Goal: Find specific page/section: Find specific page/section

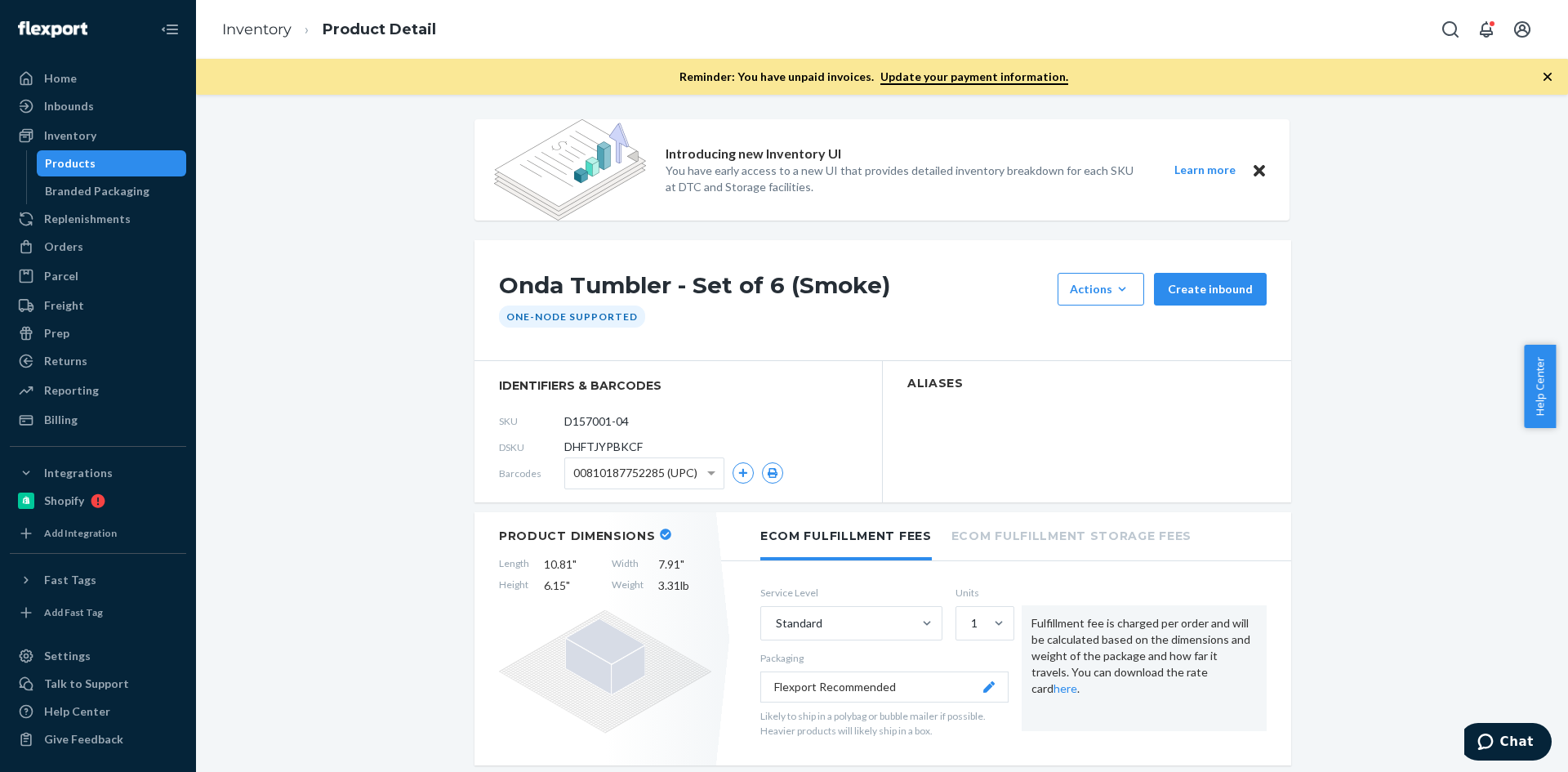
scroll to position [735, 0]
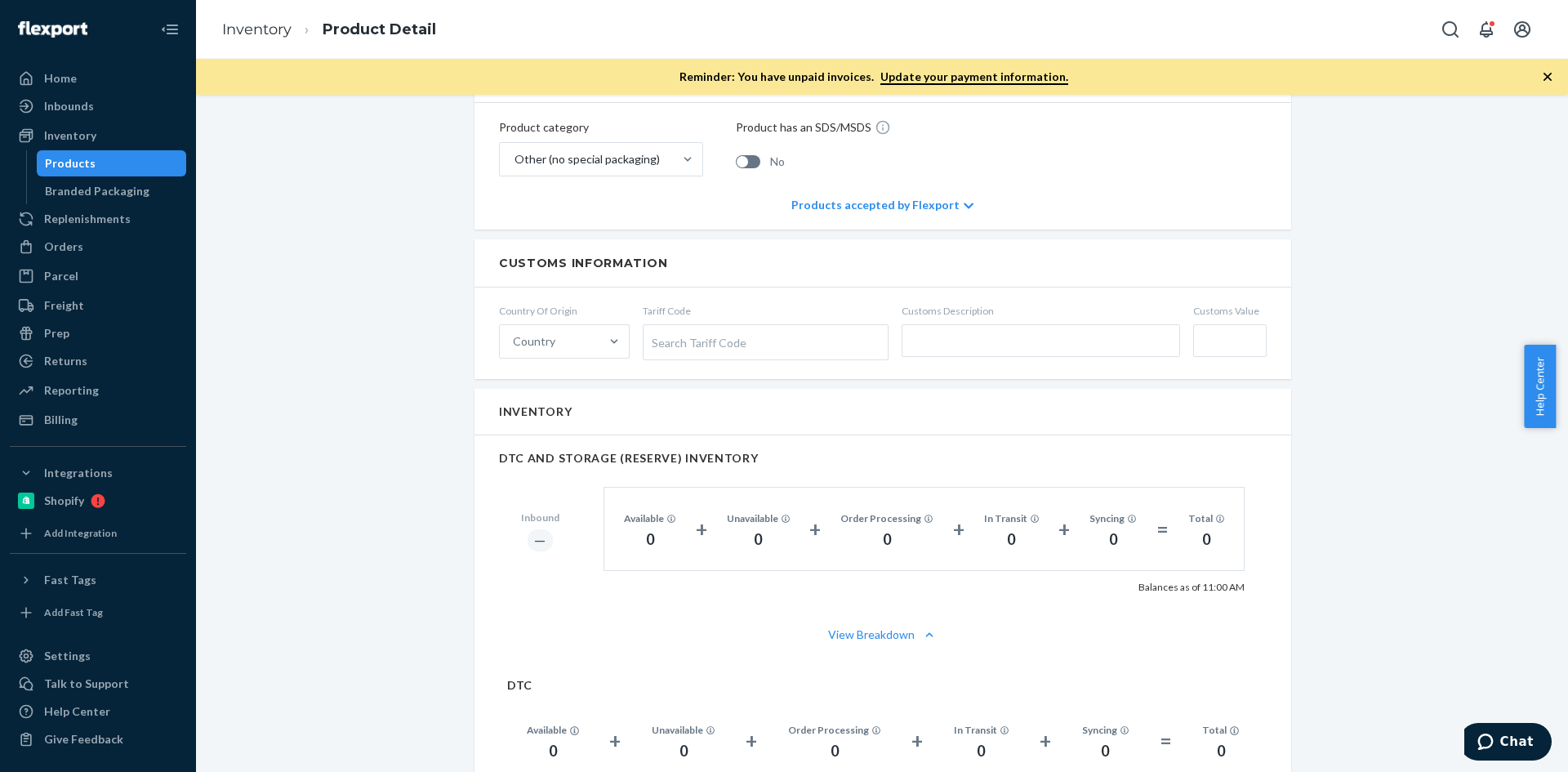
click at [79, 158] on div "Products" at bounding box center [69, 163] width 50 height 16
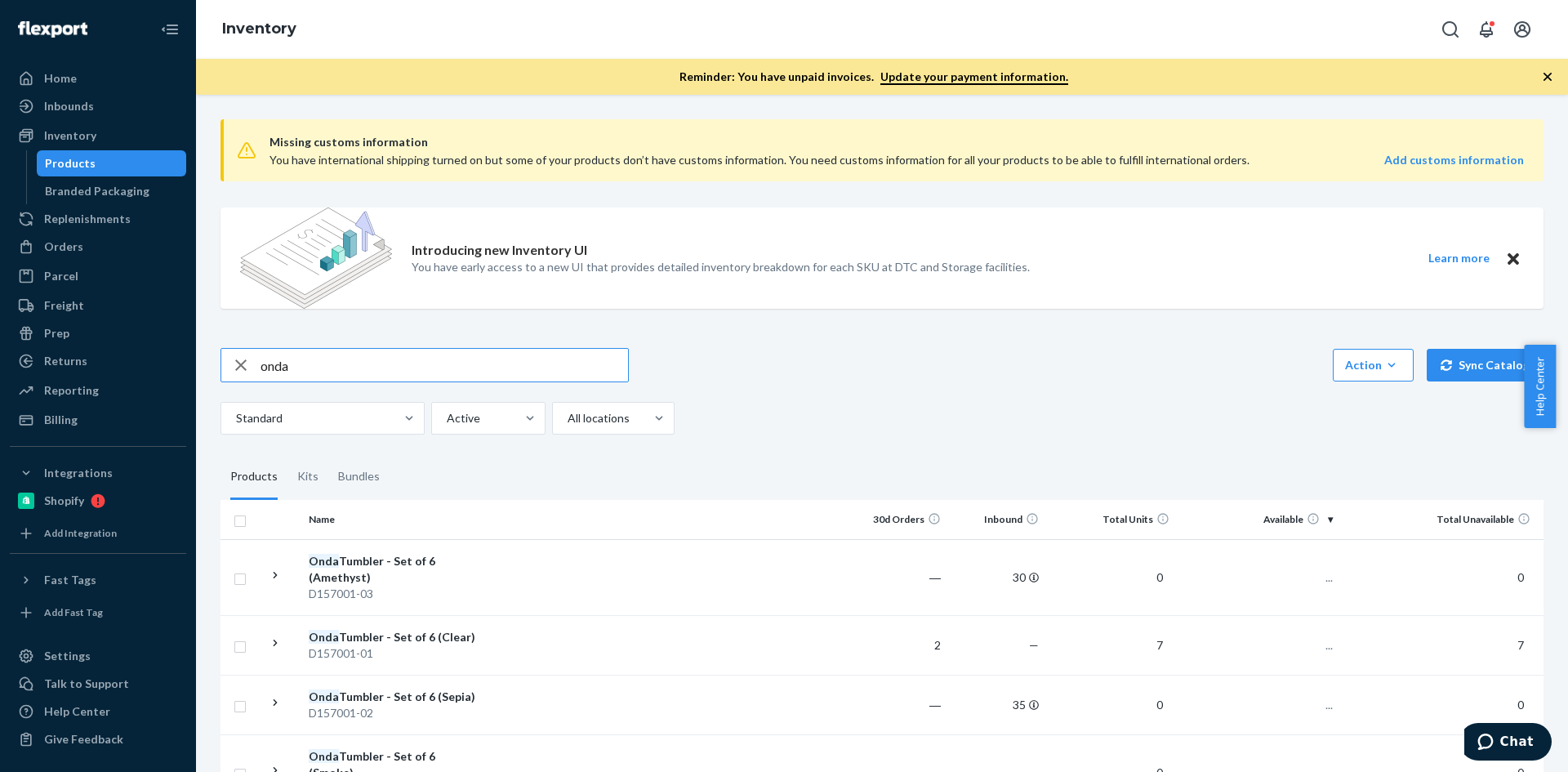
click at [189, 358] on div "Home Inbounds Shipping Plans Problems Inventory Products Branded Packaging Repl…" at bounding box center [784, 386] width 1568 height 772
type input "P120001-04"
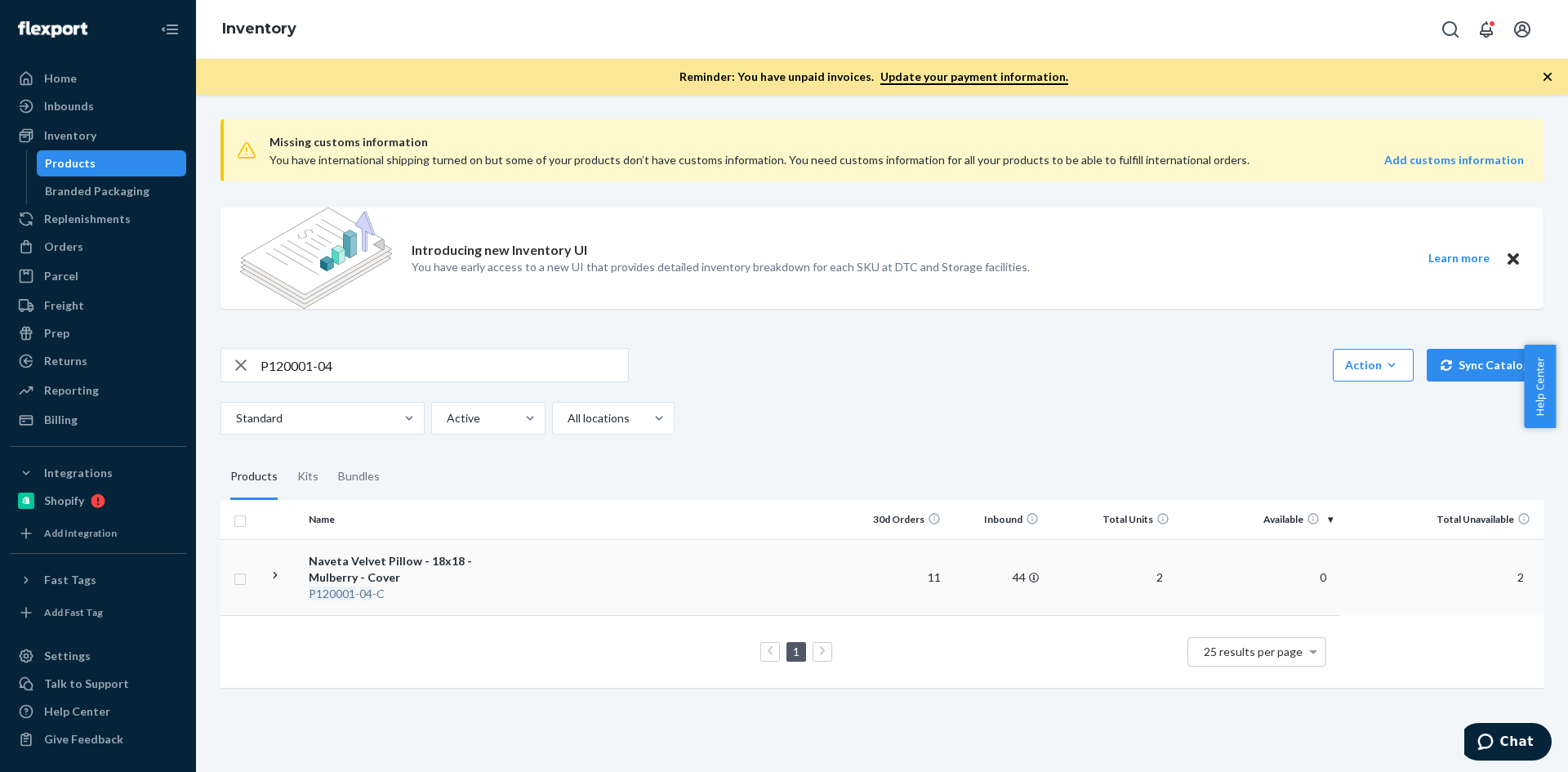
click at [510, 581] on td at bounding box center [668, 577] width 363 height 76
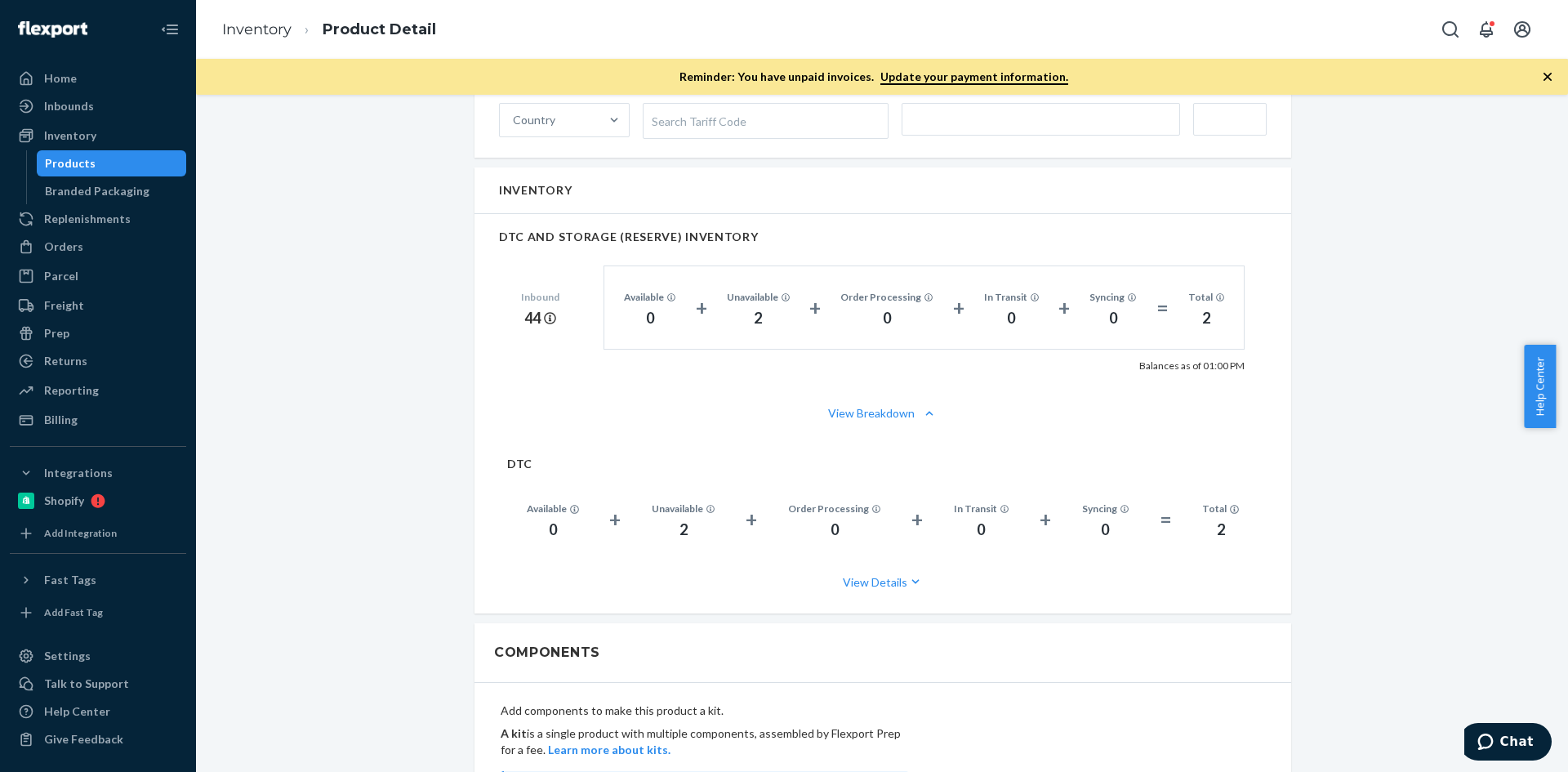
scroll to position [980, 0]
